Goal: Task Accomplishment & Management: Complete application form

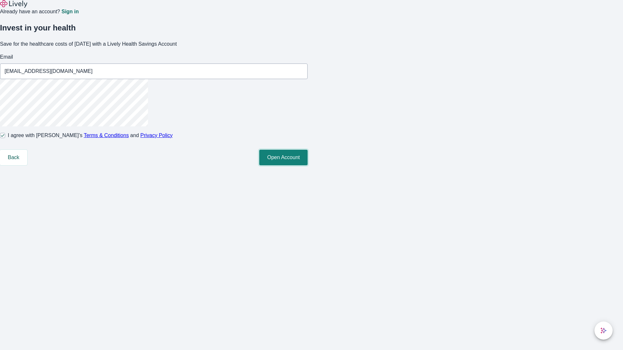
click at [308, 165] on button "Open Account" at bounding box center [283, 158] width 48 height 16
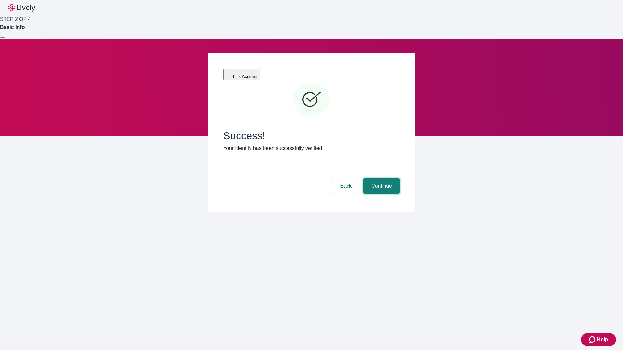
click at [381, 178] on button "Continue" at bounding box center [381, 186] width 36 height 16
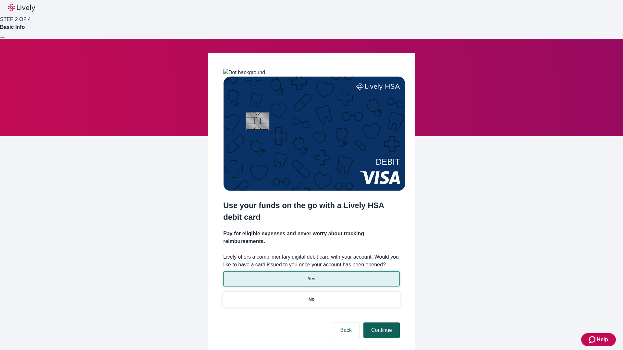
click at [311, 276] on p "Yes" at bounding box center [312, 279] width 8 height 7
click at [381, 323] on button "Continue" at bounding box center [381, 331] width 36 height 16
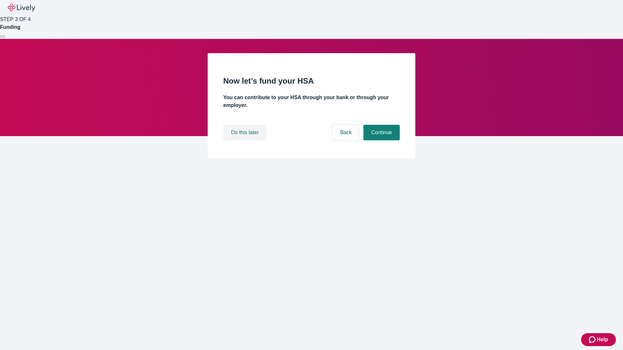
click at [246, 141] on button "Do this later" at bounding box center [244, 133] width 43 height 16
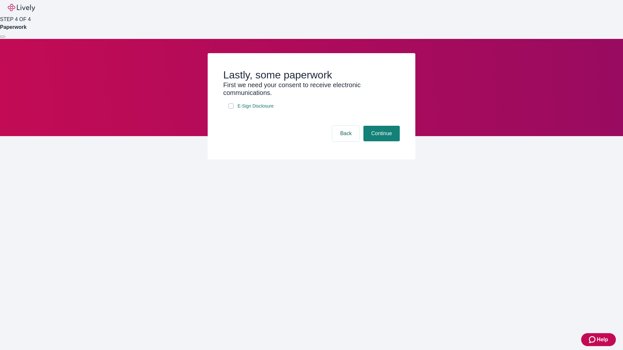
click at [231, 109] on input "E-Sign Disclosure" at bounding box center [230, 106] width 5 height 5
checkbox input "true"
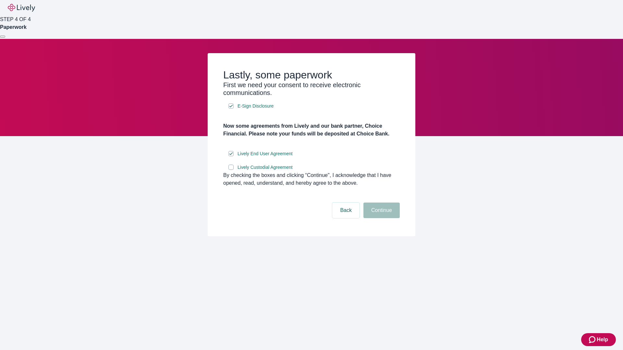
click at [231, 170] on input "Lively Custodial Agreement" at bounding box center [230, 167] width 5 height 5
checkbox input "true"
click at [381, 218] on button "Continue" at bounding box center [381, 211] width 36 height 16
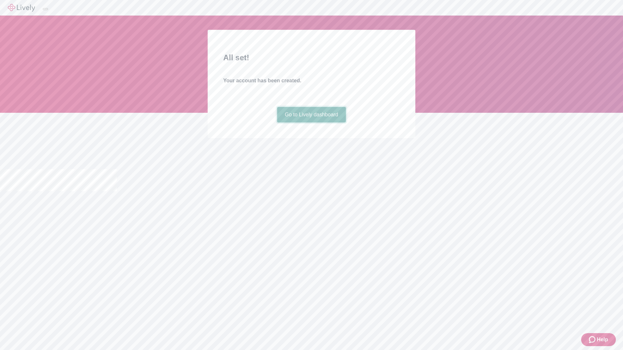
click at [311, 123] on link "Go to Lively dashboard" at bounding box center [311, 115] width 69 height 16
